Goal: Task Accomplishment & Management: Manage account settings

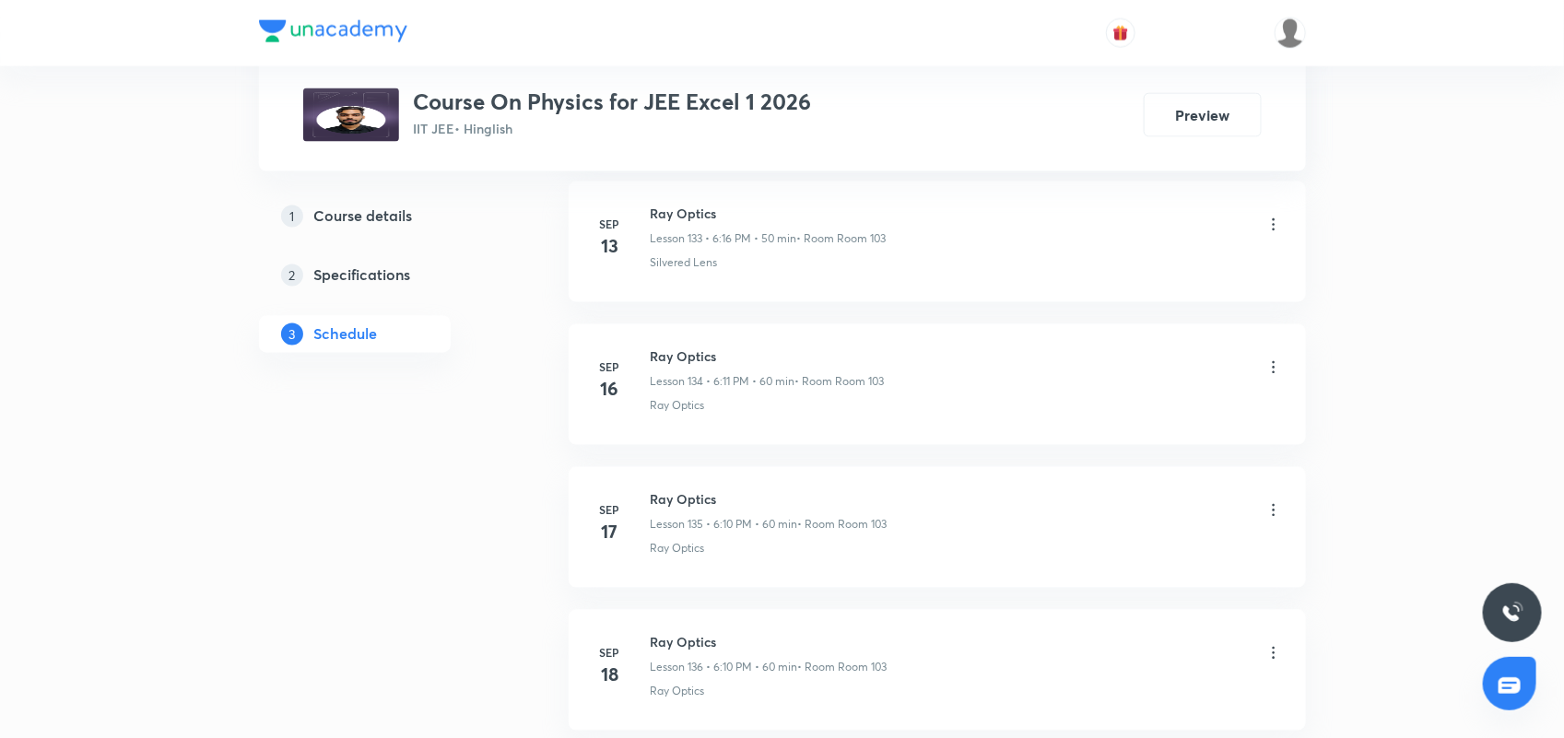
scroll to position [21813, 0]
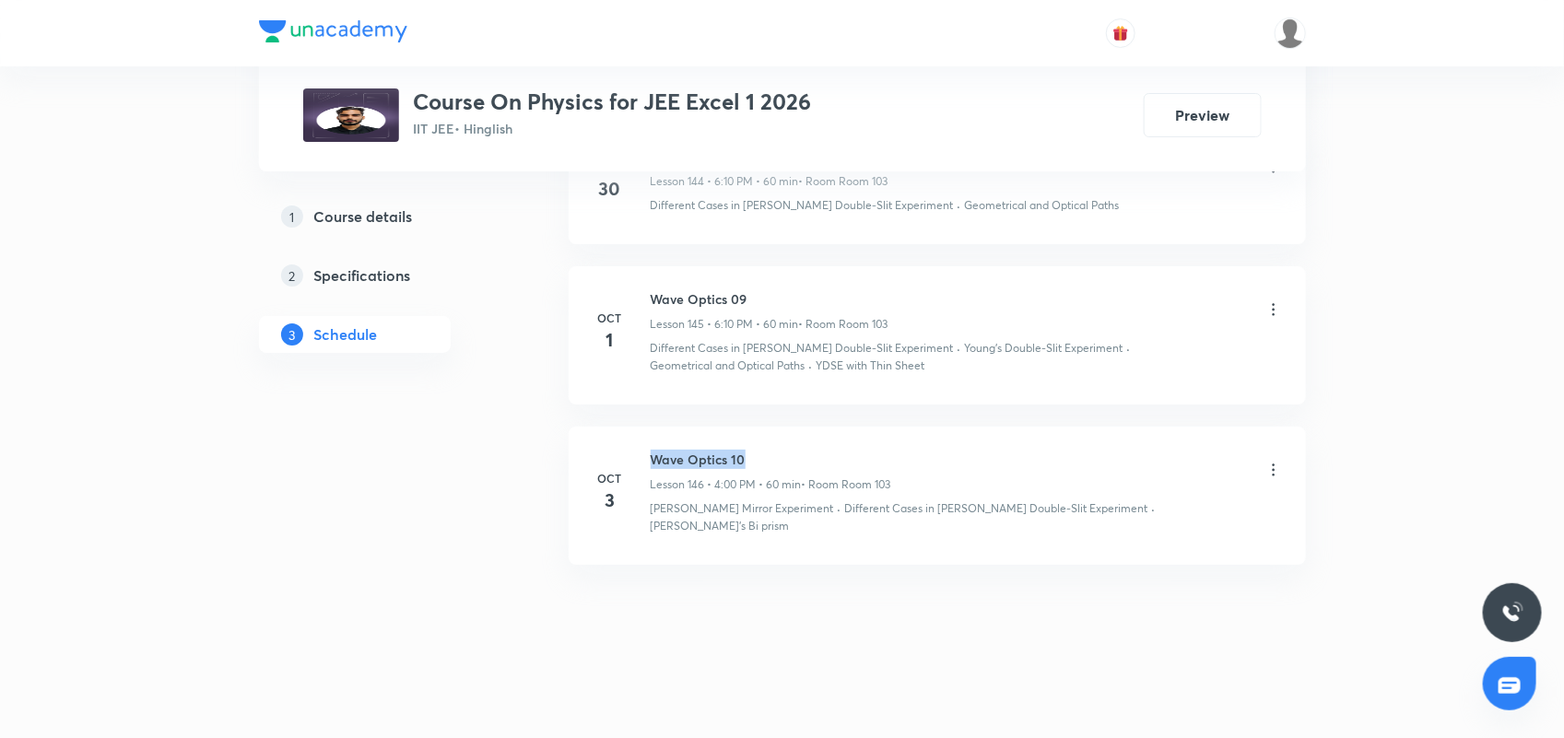
drag, startPoint x: 648, startPoint y: 473, endPoint x: 768, endPoint y: 473, distance: 119.8
click at [768, 473] on div "[DATE] Wave Optics 10 Lesson 146 • 4:00 PM • 60 min • Room Room 103 [PERSON_NAM…" at bounding box center [937, 492] width 691 height 84
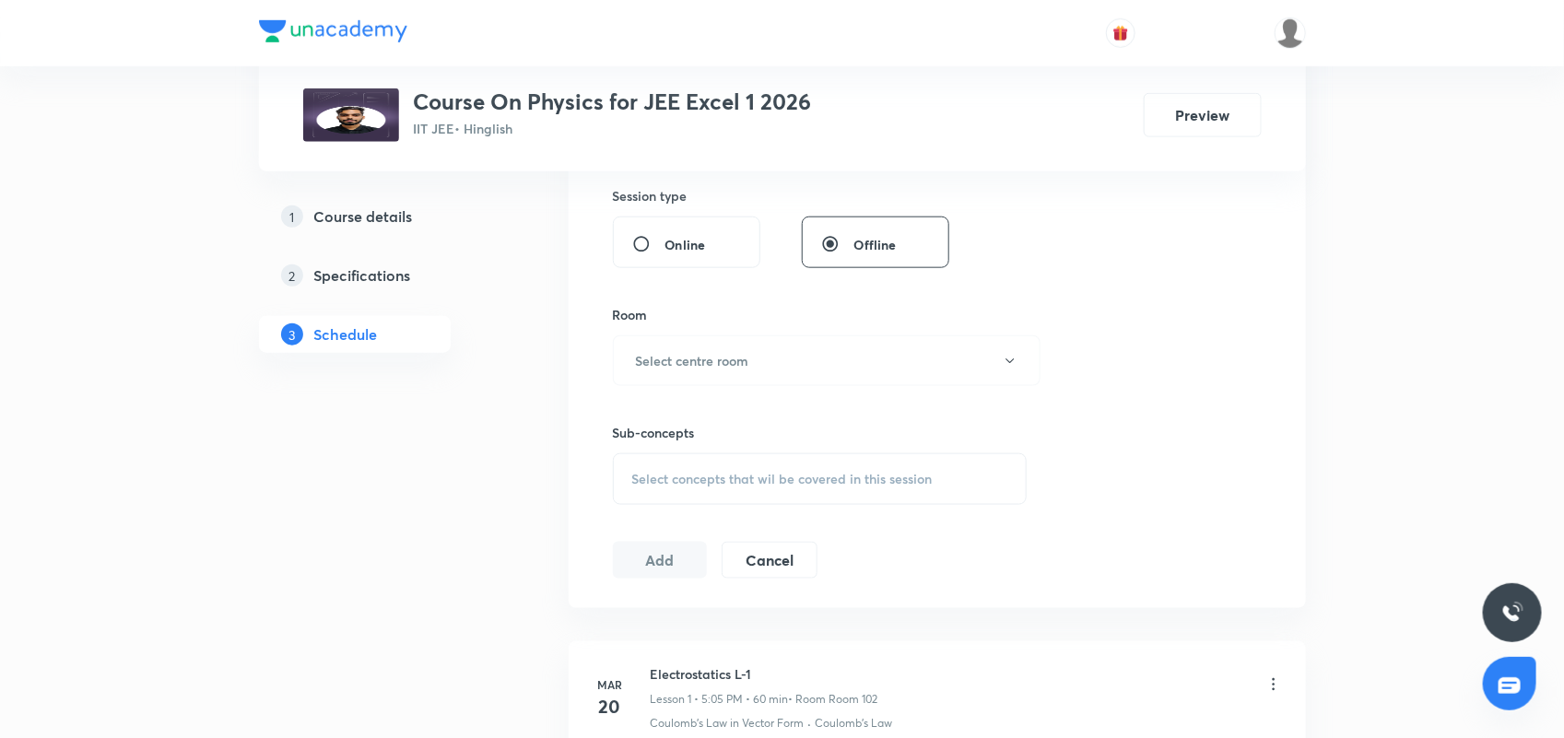
scroll to position [387, 0]
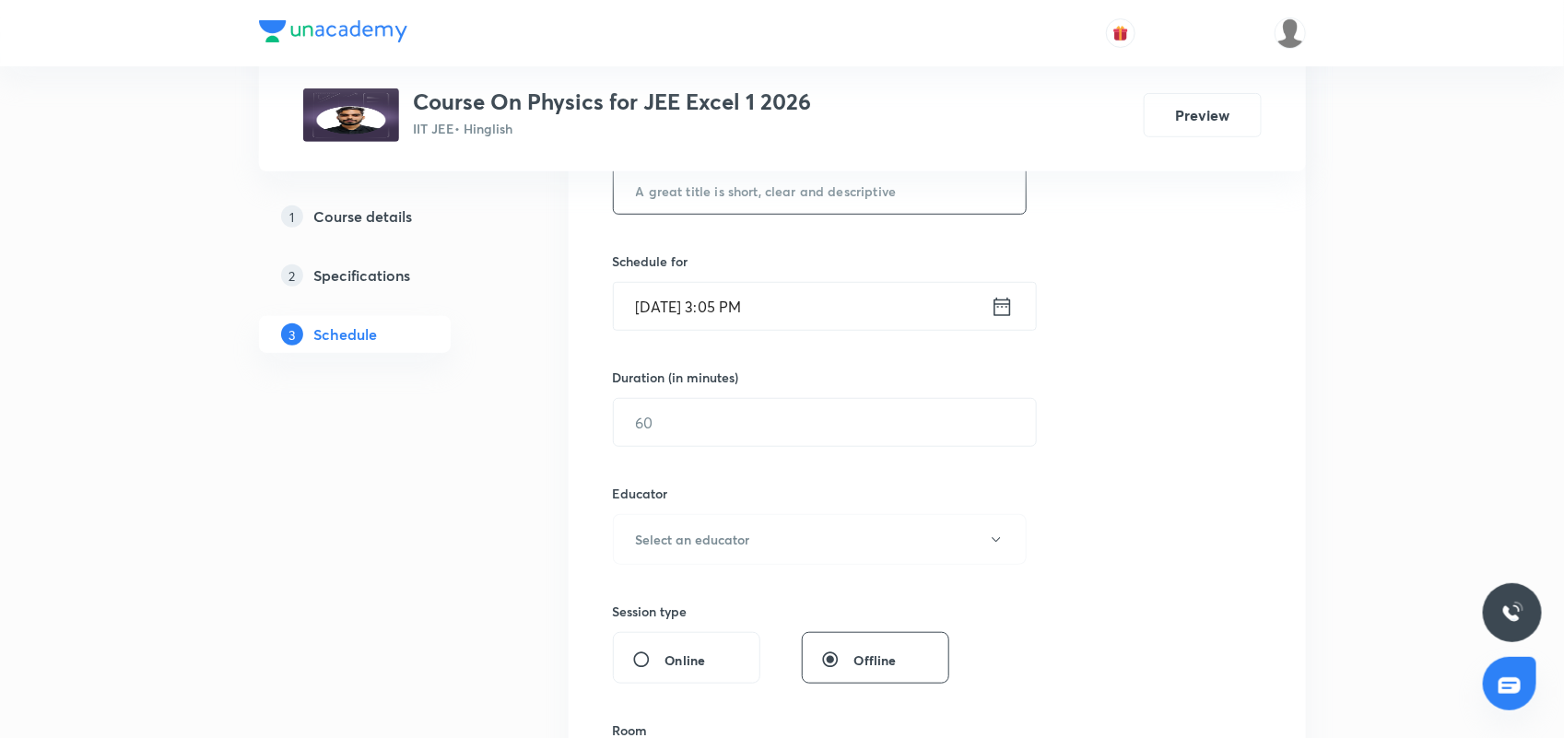
click at [737, 198] on input "text" at bounding box center [820, 190] width 413 height 47
paste input "Wave Optics 10"
type input "Wave Optics 11"
click at [1003, 307] on icon at bounding box center [1002, 307] width 23 height 26
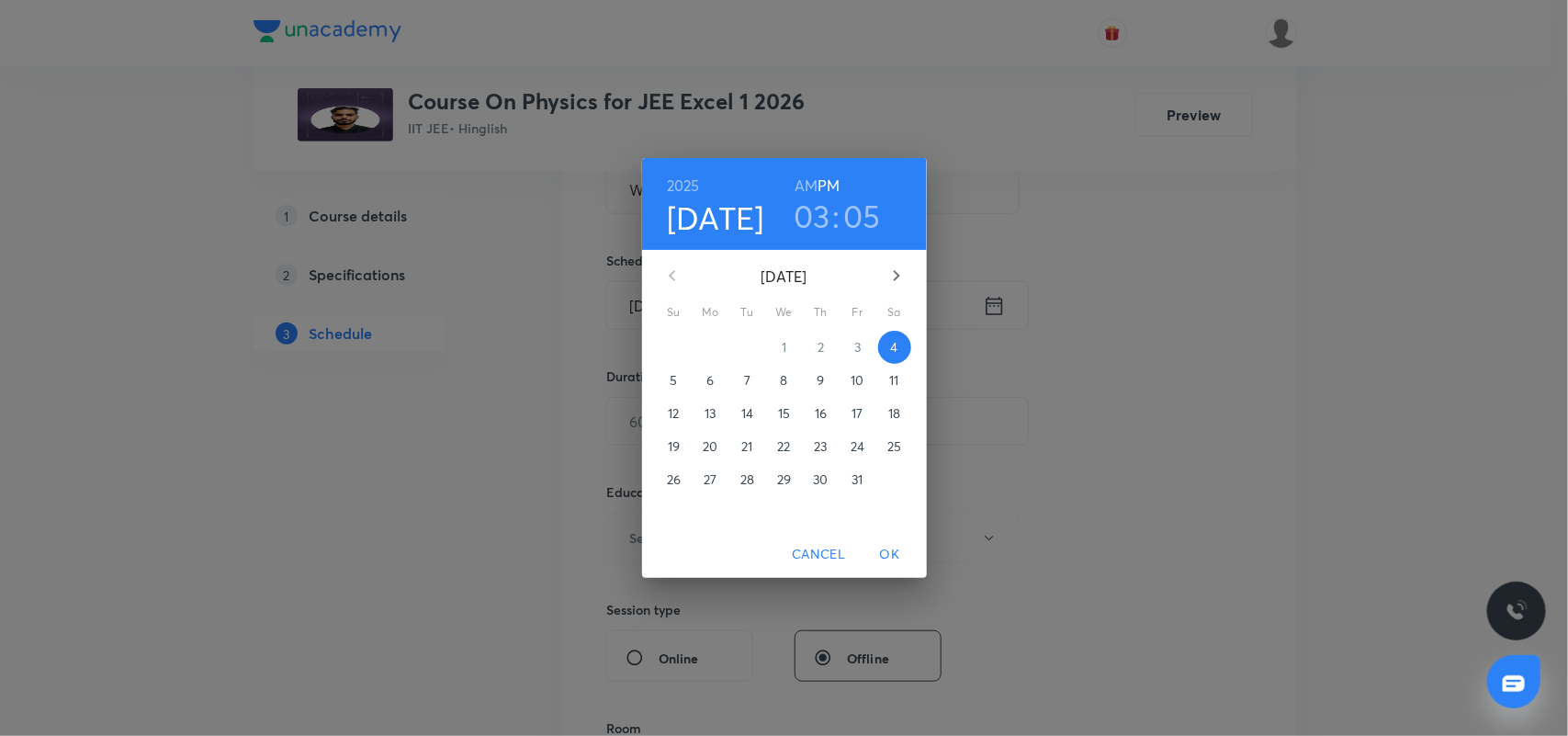
click at [820, 221] on h3 "03" at bounding box center [811, 215] width 37 height 39
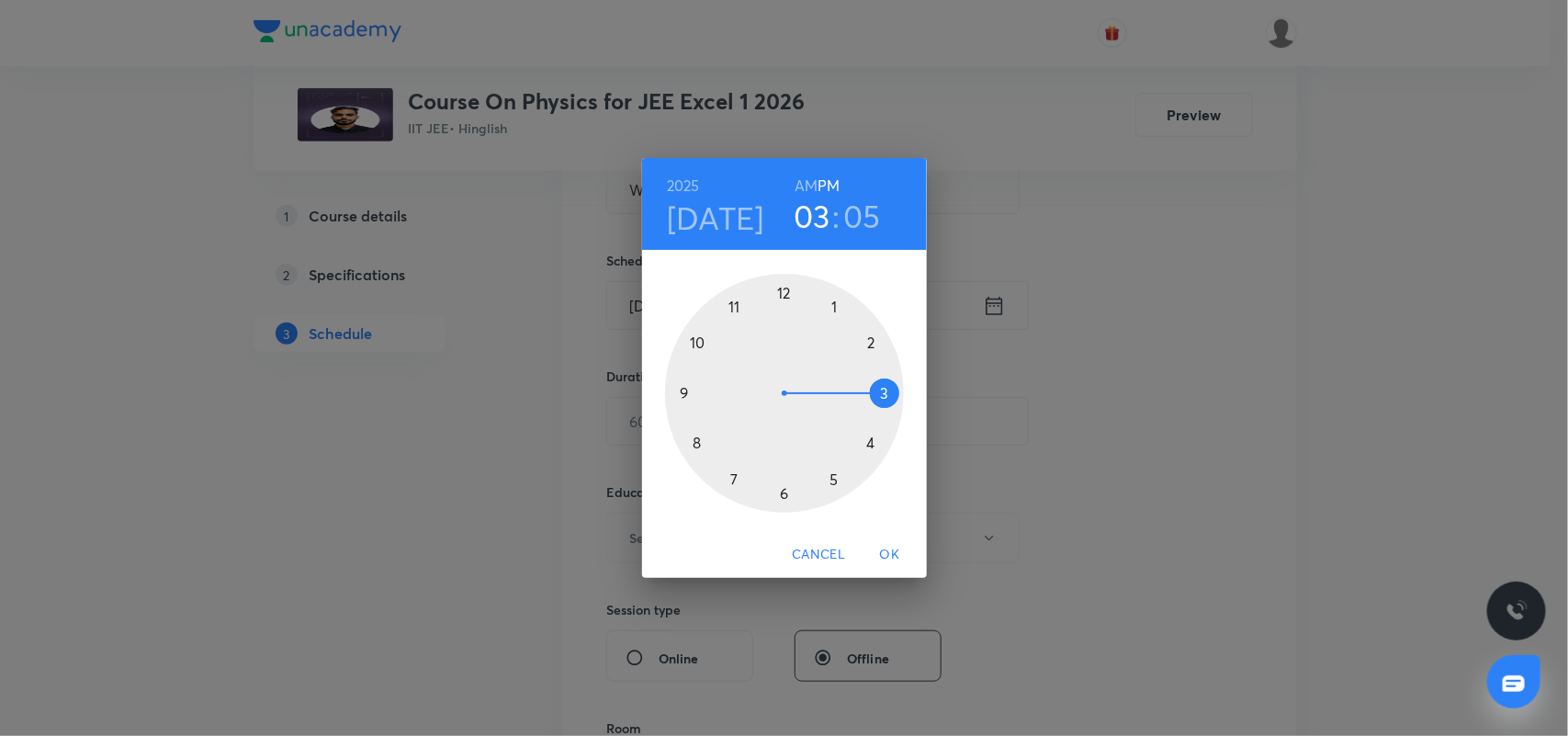
drag, startPoint x: 833, startPoint y: 481, endPoint x: 841, endPoint y: 438, distance: 43.7
click at [832, 481] on div at bounding box center [784, 394] width 239 height 239
click at [886, 553] on span "OK" at bounding box center [890, 554] width 44 height 23
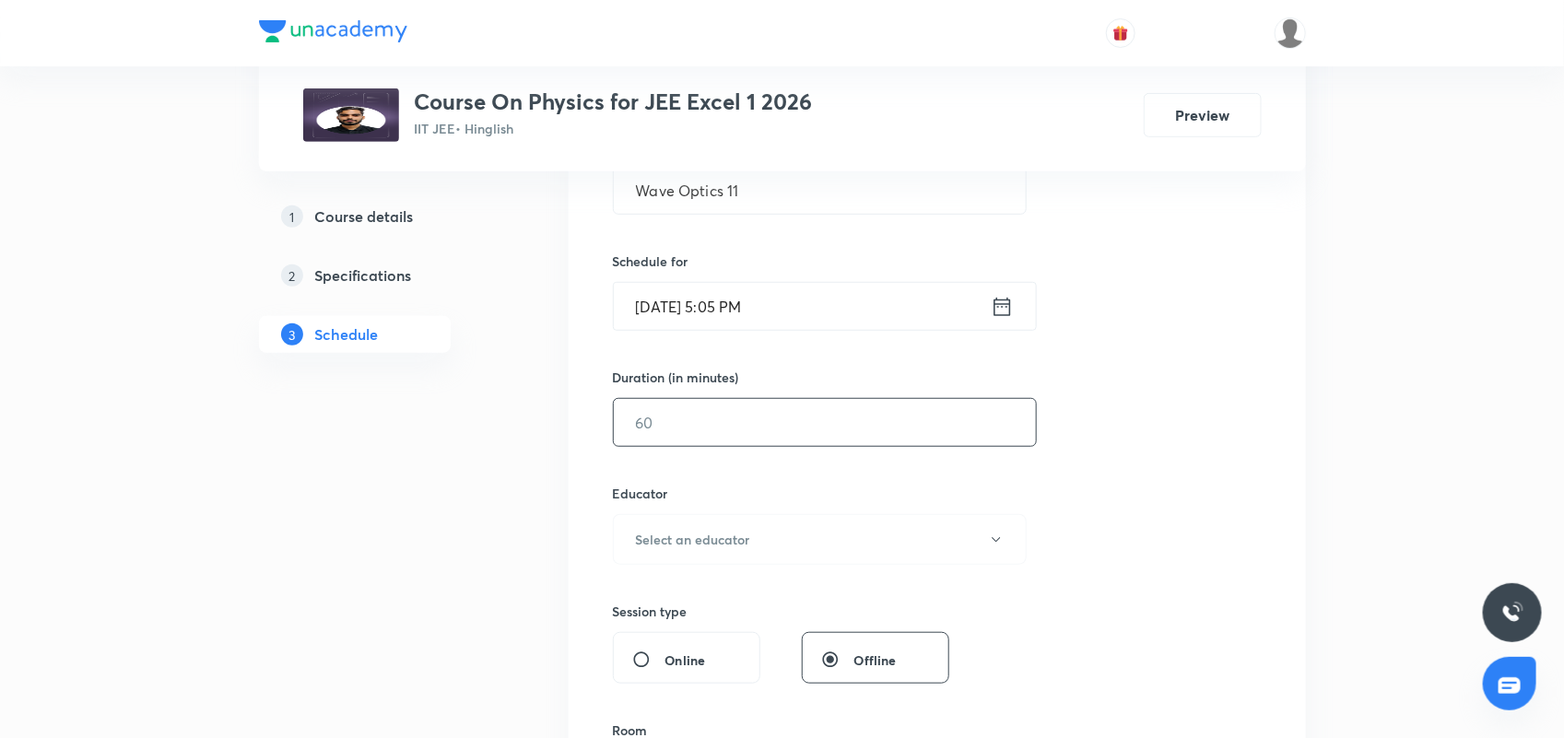
click at [706, 421] on input "text" at bounding box center [825, 422] width 422 height 47
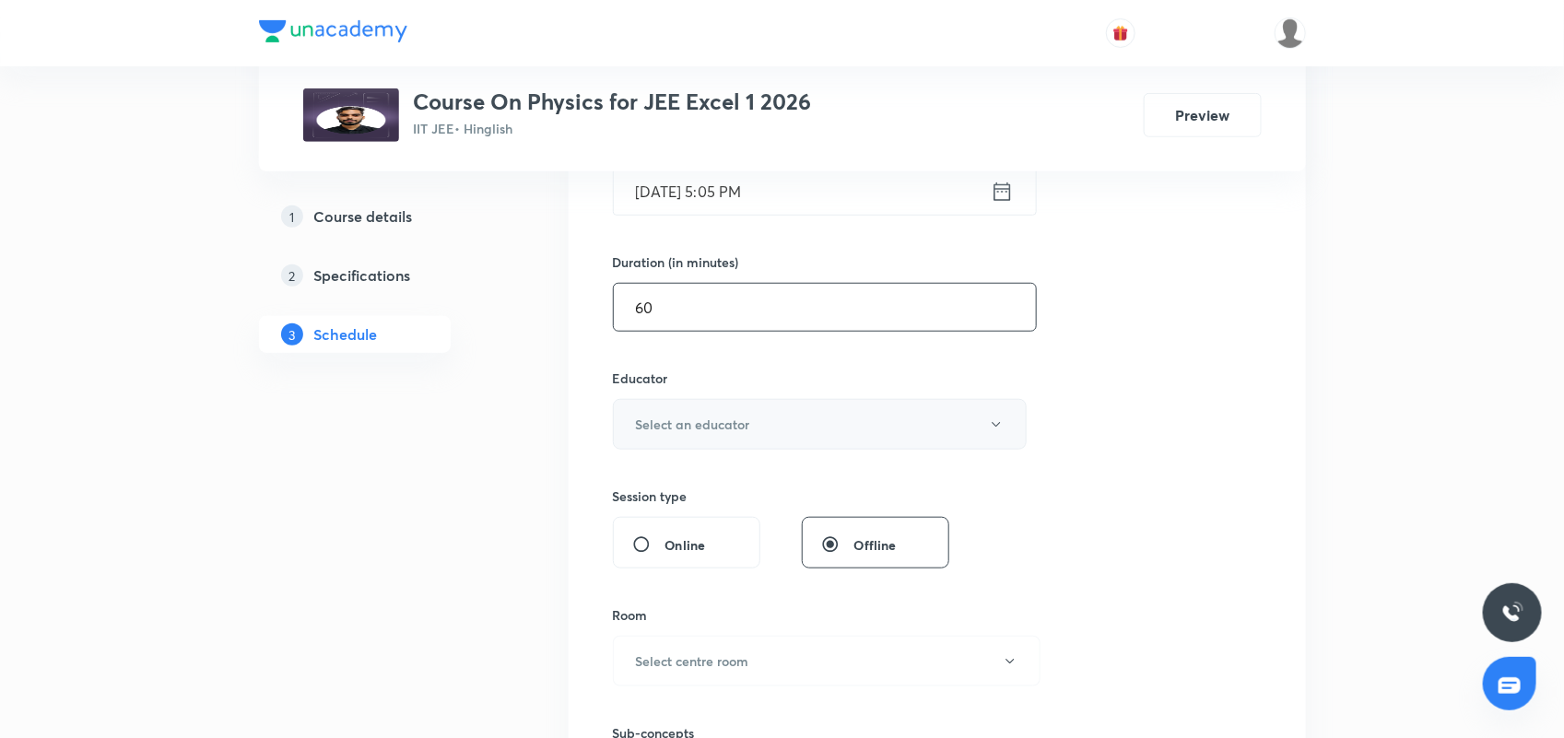
type input "60"
click at [725, 427] on h6 "Select an educator" at bounding box center [693, 424] width 114 height 19
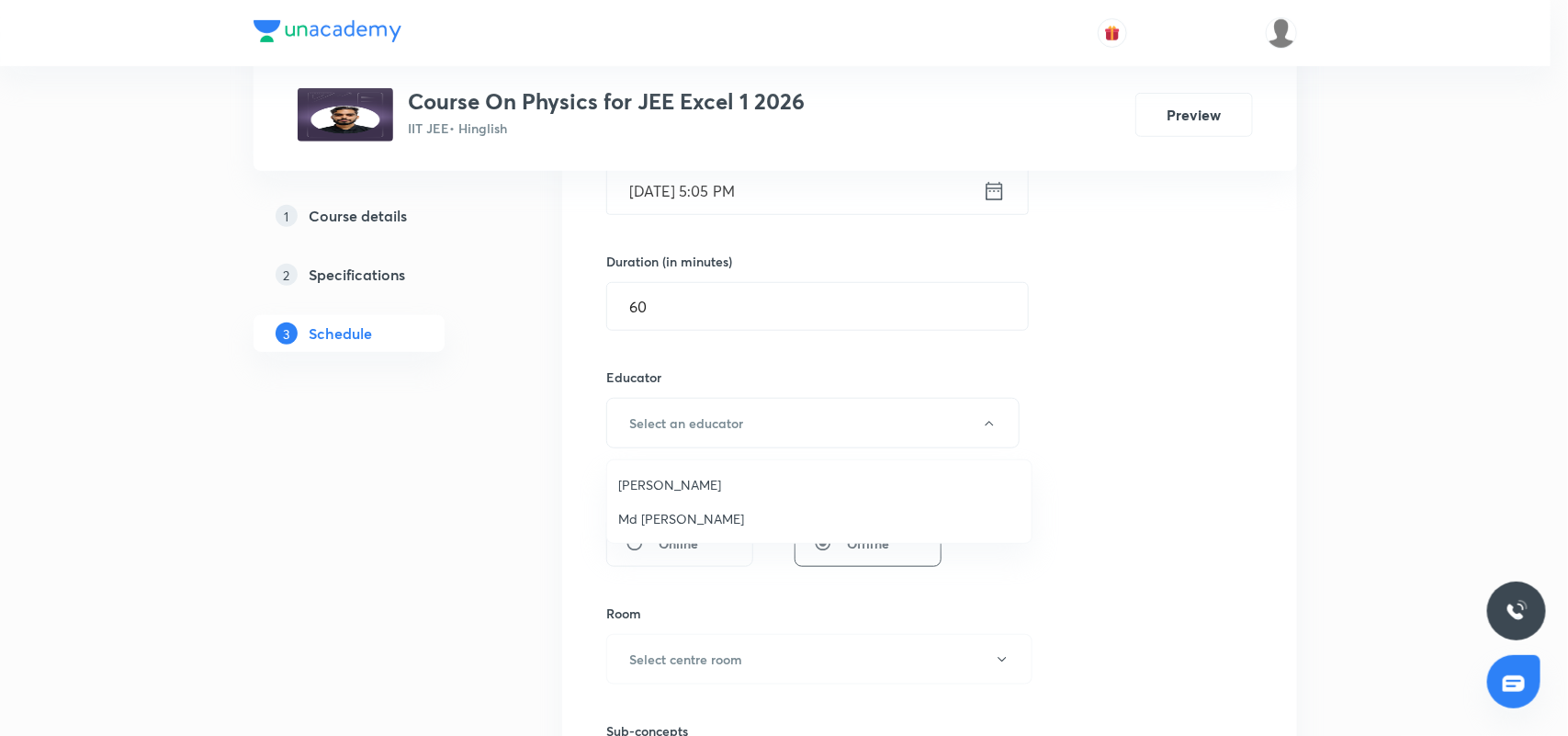
click at [708, 515] on span "Md [PERSON_NAME]" at bounding box center [819, 519] width 403 height 19
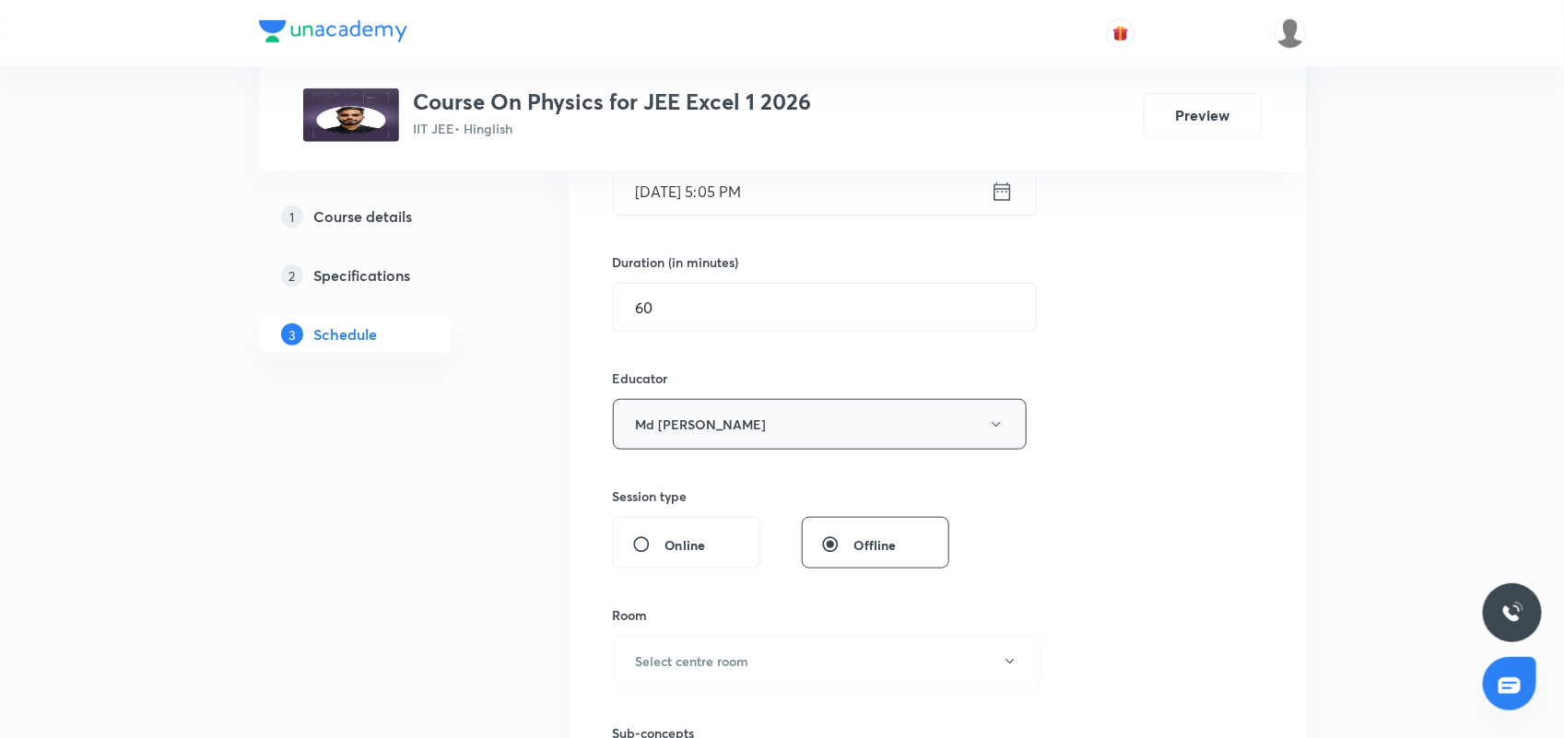
click at [950, 408] on button "Md [PERSON_NAME]" at bounding box center [820, 424] width 415 height 51
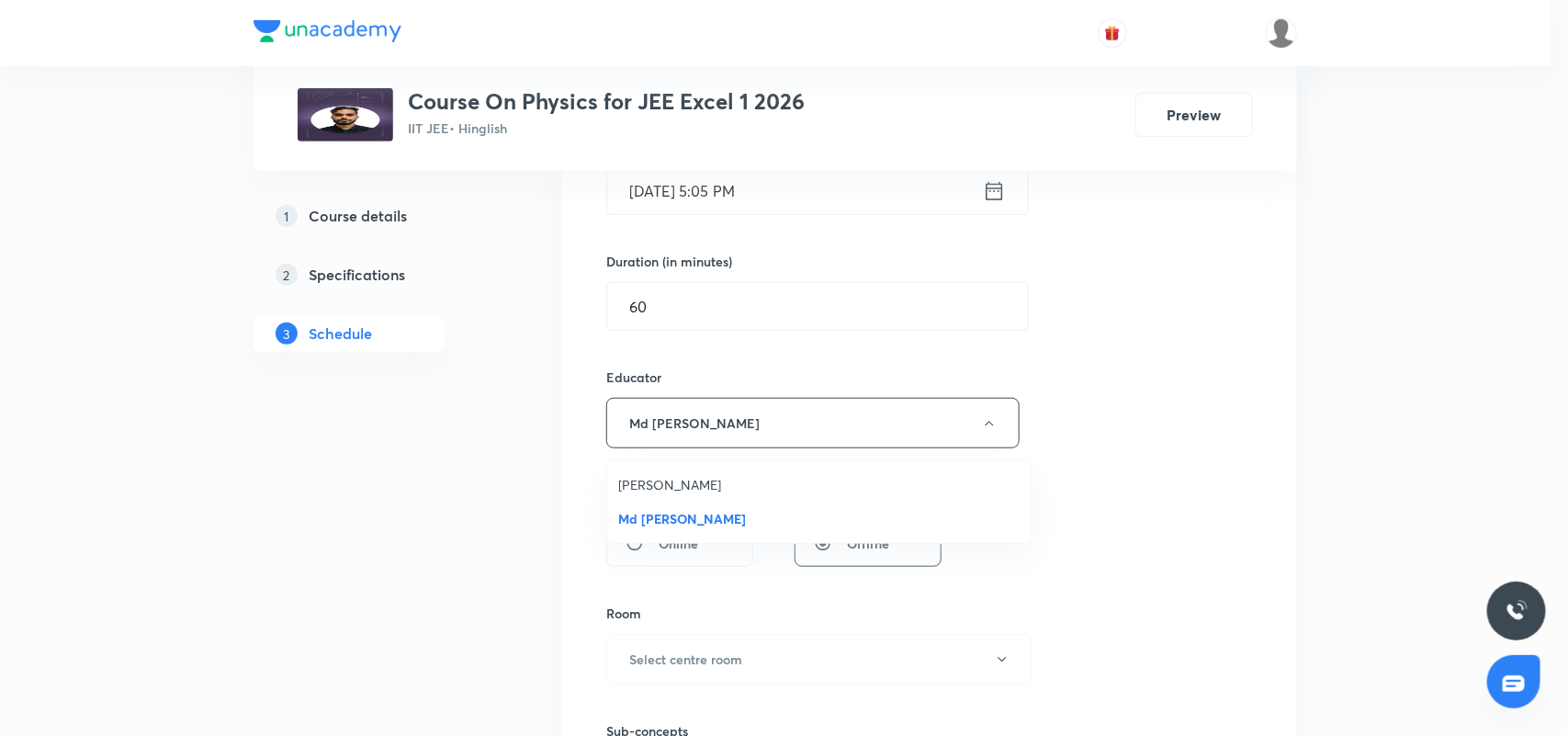
click at [1181, 485] on div at bounding box center [784, 368] width 1568 height 736
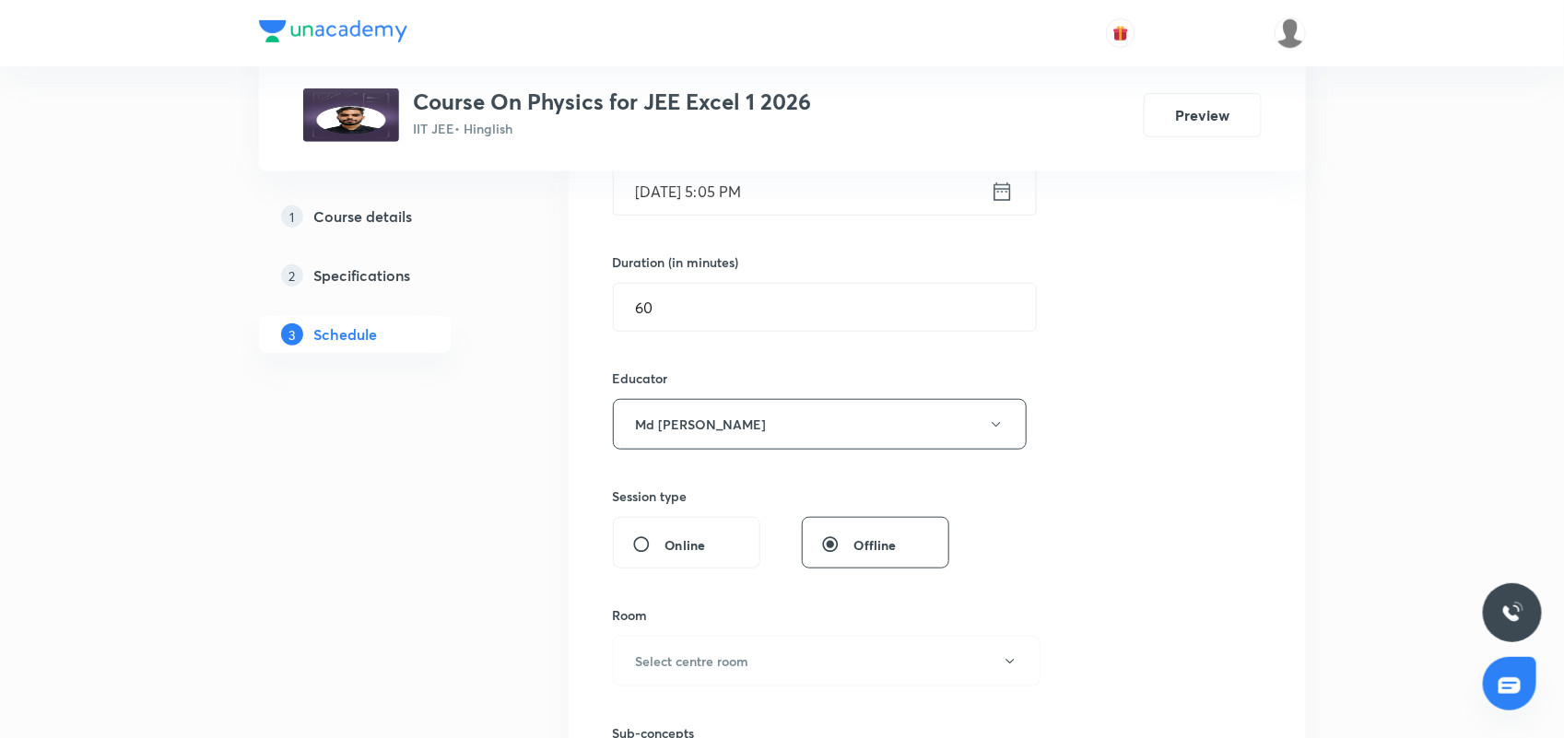
scroll to position [617, 0]
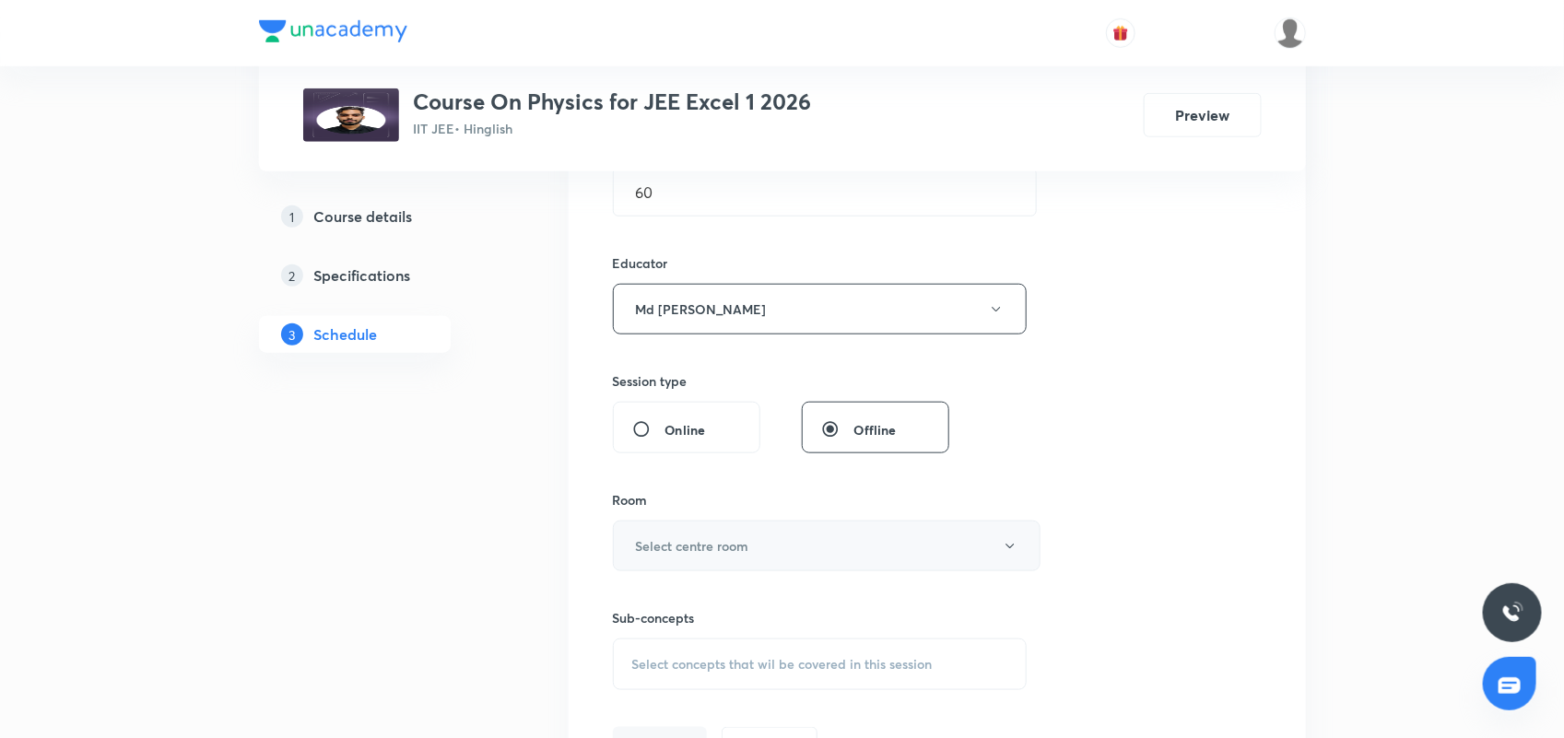
click at [779, 546] on button "Select centre room" at bounding box center [827, 546] width 428 height 51
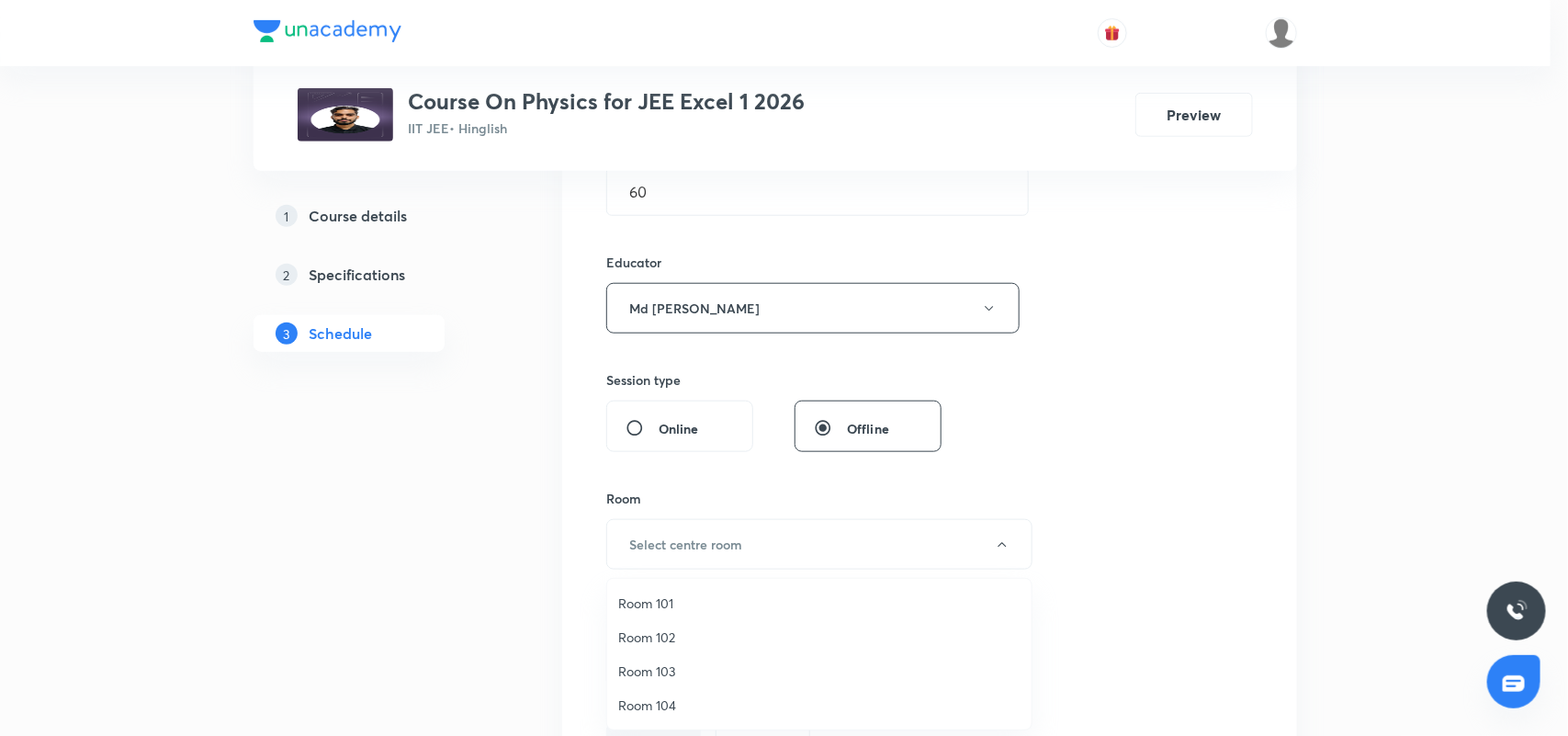
drag, startPoint x: 659, startPoint y: 673, endPoint x: 848, endPoint y: 487, distance: 265.2
click at [660, 672] on span "Room 103" at bounding box center [819, 671] width 403 height 19
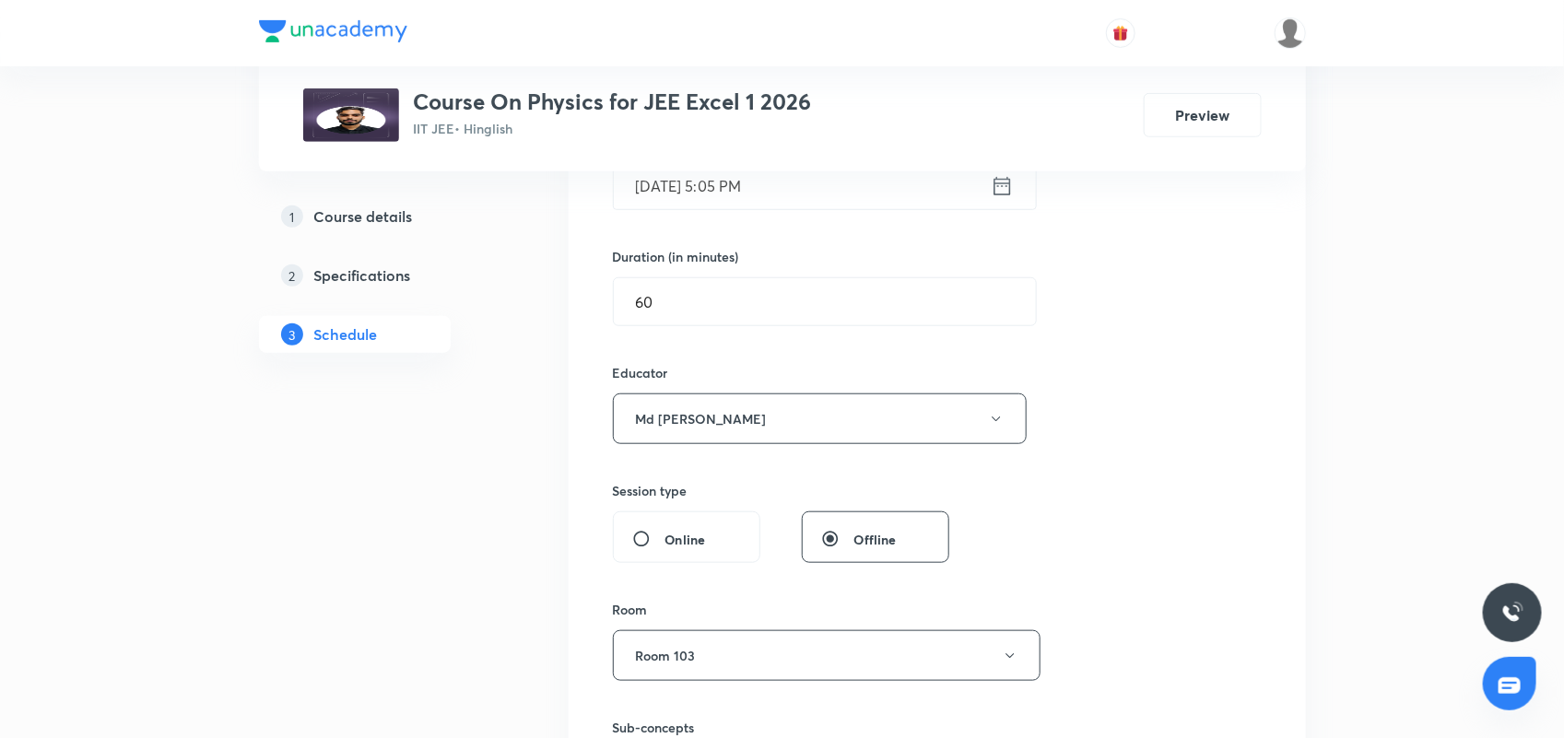
scroll to position [733, 0]
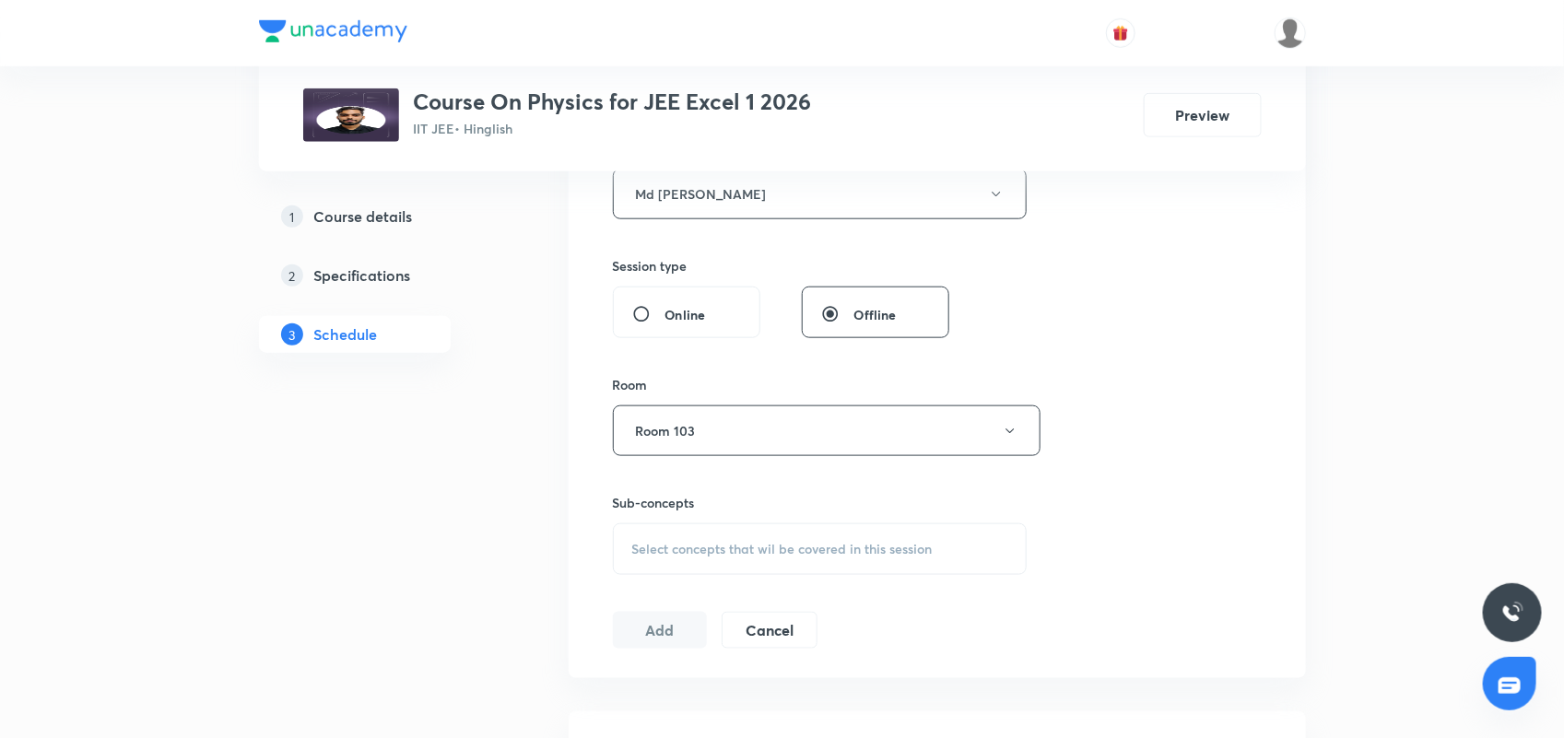
click at [781, 548] on span "Select concepts that wil be covered in this session" at bounding box center [782, 549] width 300 height 15
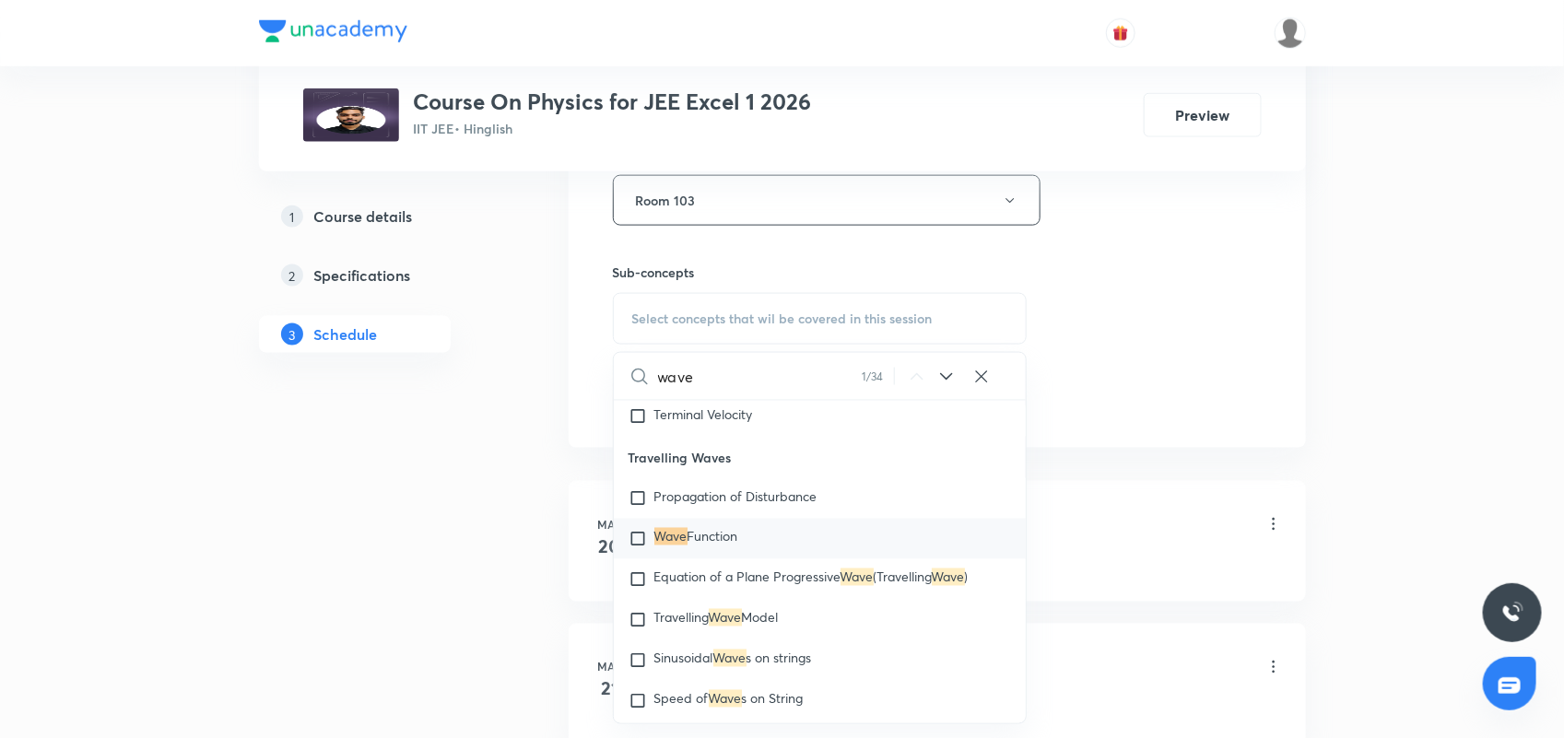
scroll to position [10881, 0]
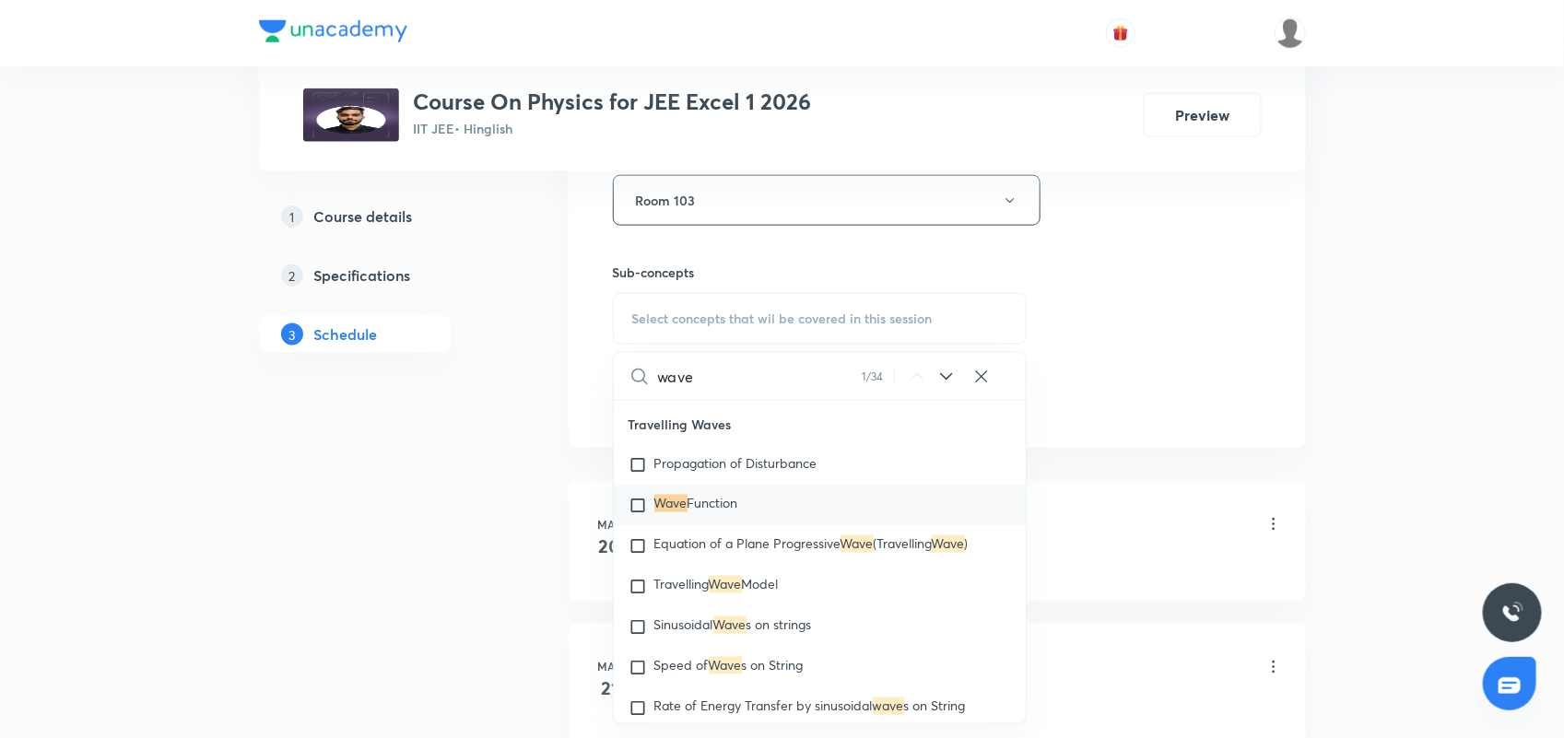
type input "wave"
click at [729, 512] on div "Wave Function" at bounding box center [820, 506] width 413 height 41
checkbox input "true"
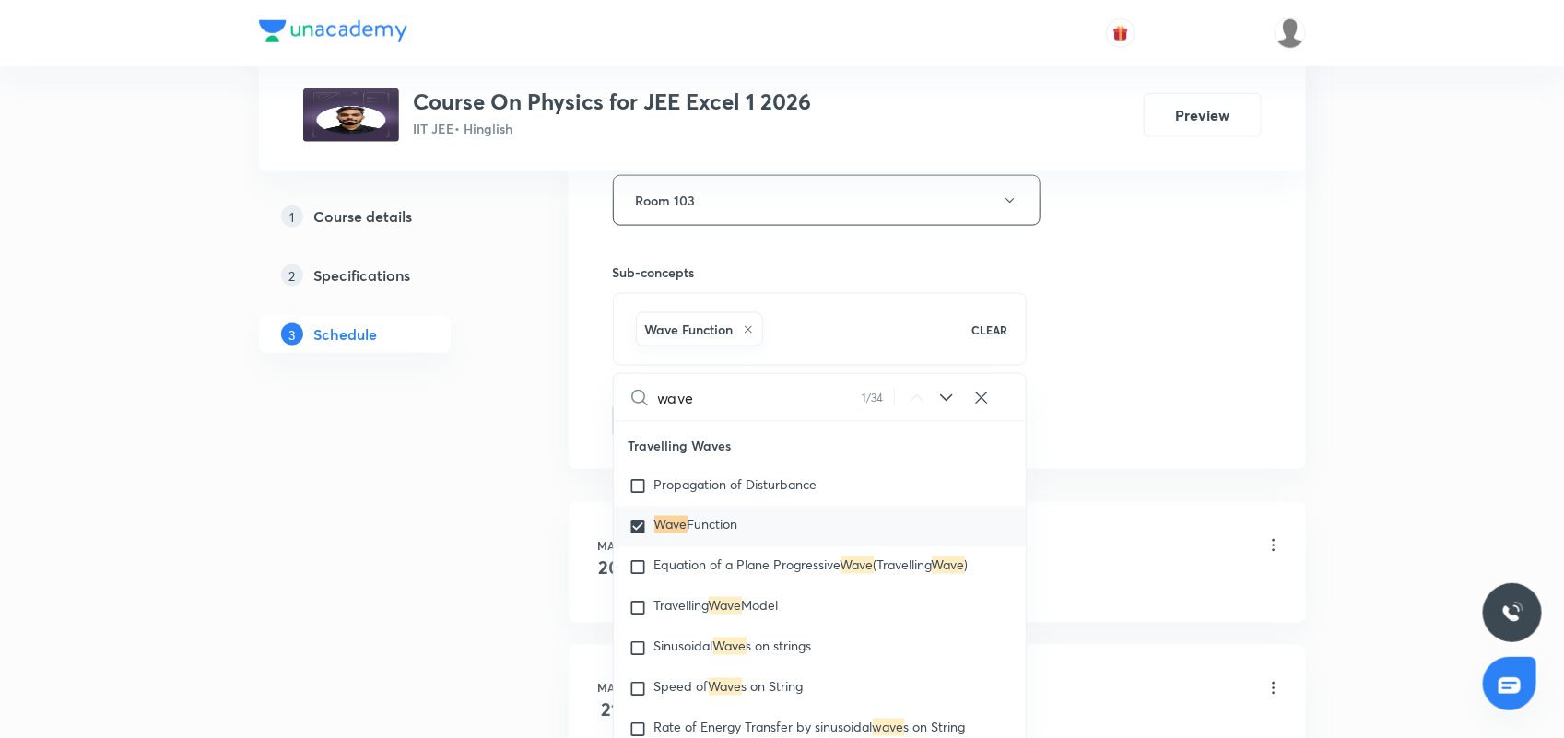
drag, startPoint x: 1190, startPoint y: 323, endPoint x: 1094, endPoint y: 323, distance: 95.8
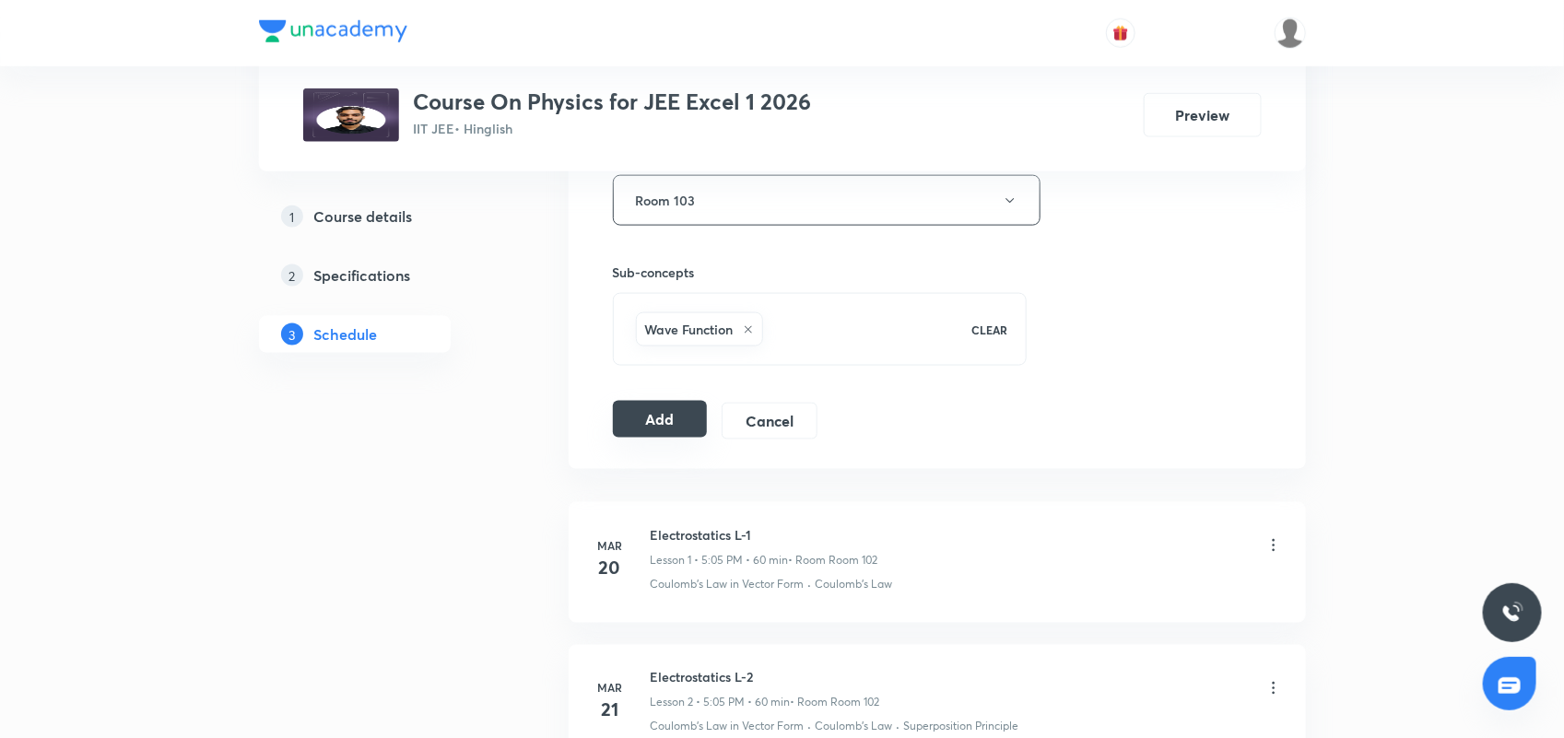
click at [664, 406] on button "Add" at bounding box center [660, 419] width 95 height 37
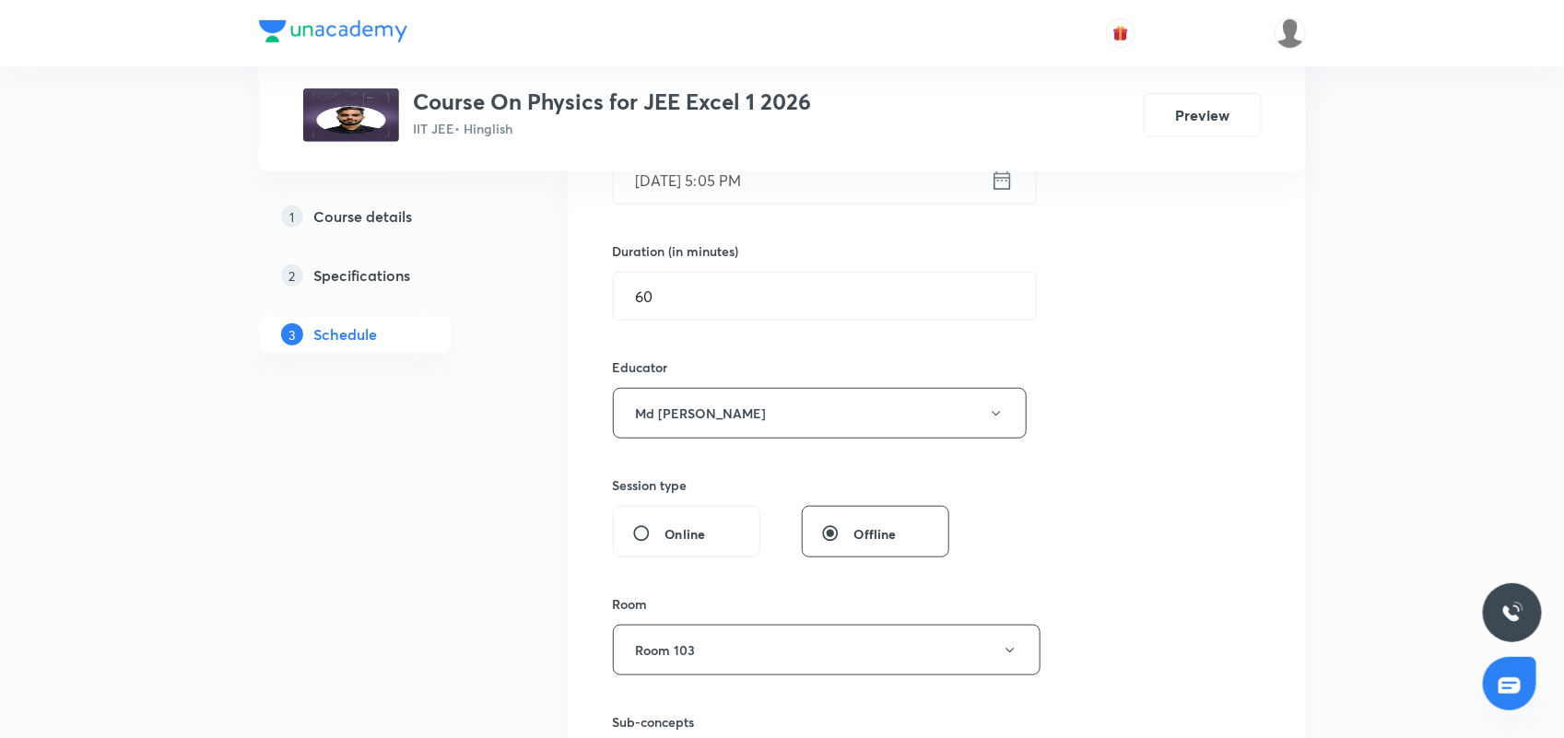
scroll to position [502, 0]
